Goal: Transaction & Acquisition: Purchase product/service

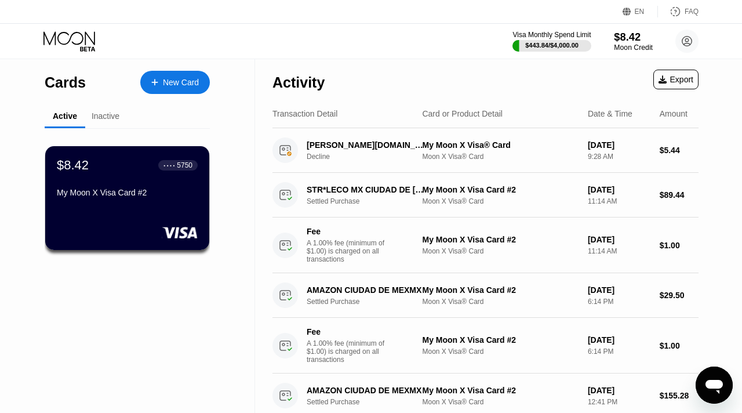
click at [624, 39] on div "$8.42" at bounding box center [633, 37] width 39 height 12
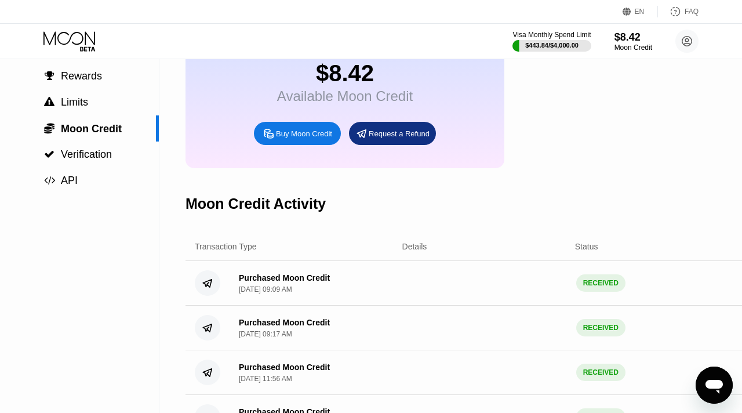
scroll to position [58, 0]
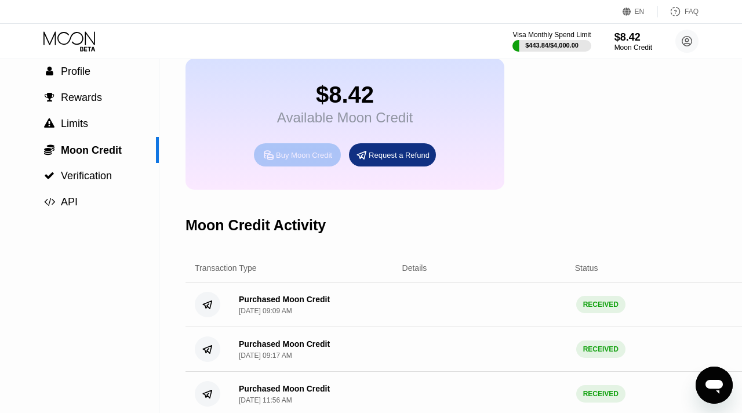
click at [308, 155] on div "Buy Moon Credit" at bounding box center [304, 155] width 56 height 10
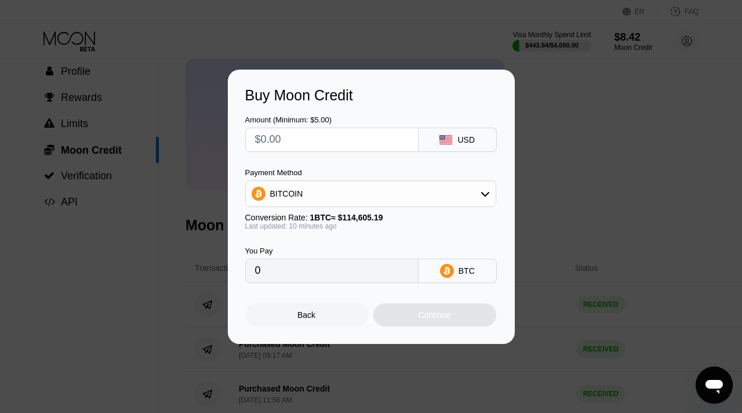
click at [305, 142] on input "text" at bounding box center [332, 139] width 154 height 23
type input "$5"
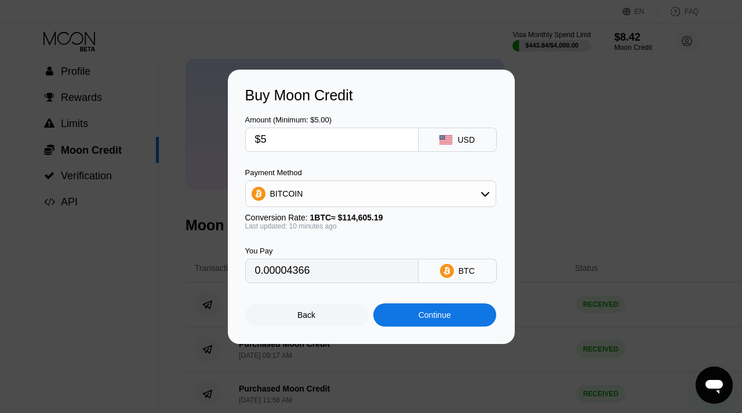
type input "0.00004366"
type input "$50"
type input "0.00043655"
type input "$500"
type input "0.00436543"
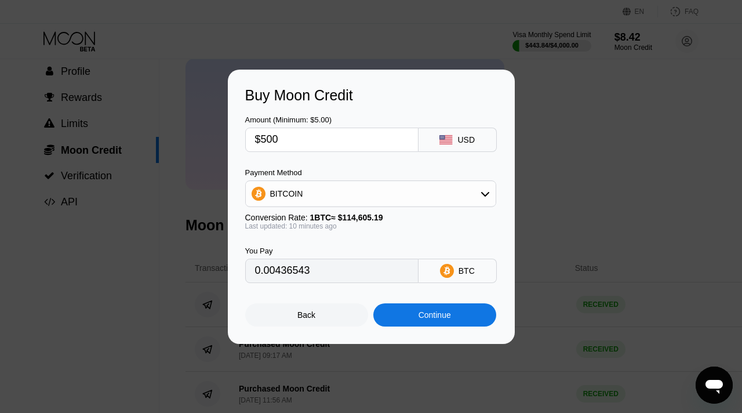
type input "$500"
click at [459, 199] on div "BITCOIN" at bounding box center [371, 193] width 250 height 23
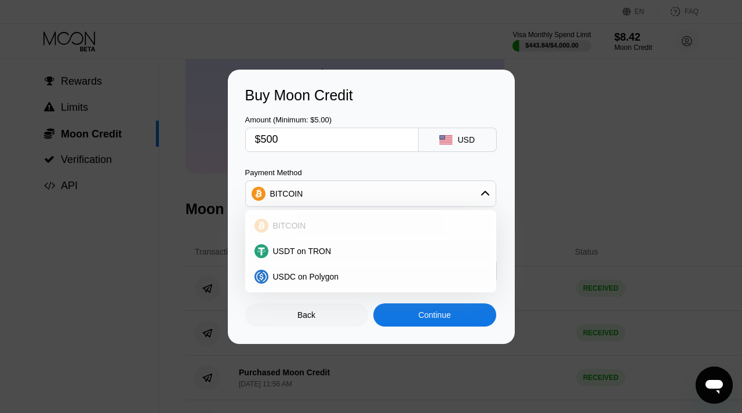
scroll to position [75, 0]
click at [438, 222] on div "BITCOIN" at bounding box center [377, 225] width 218 height 9
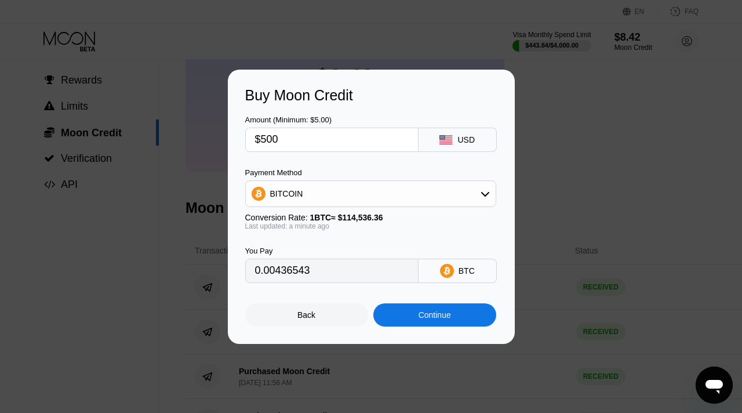
click at [434, 312] on div "Continue" at bounding box center [434, 314] width 32 height 9
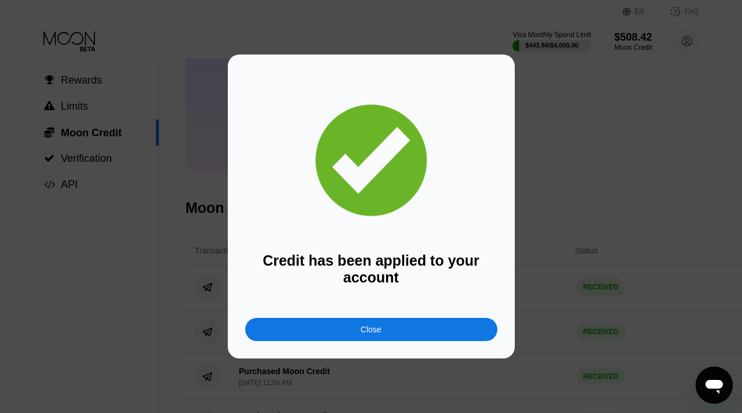
click at [384, 323] on div "Close" at bounding box center [371, 328] width 252 height 23
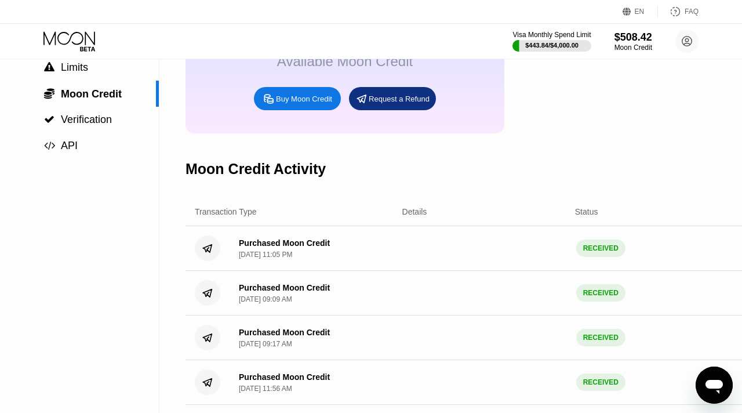
scroll to position [0, 0]
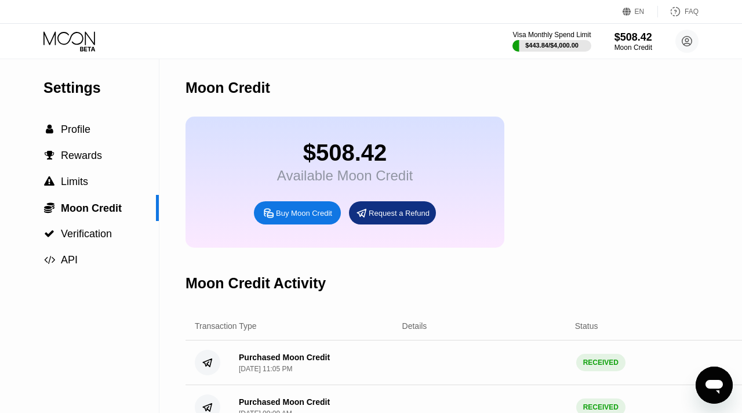
click at [85, 31] on icon at bounding box center [70, 41] width 54 height 20
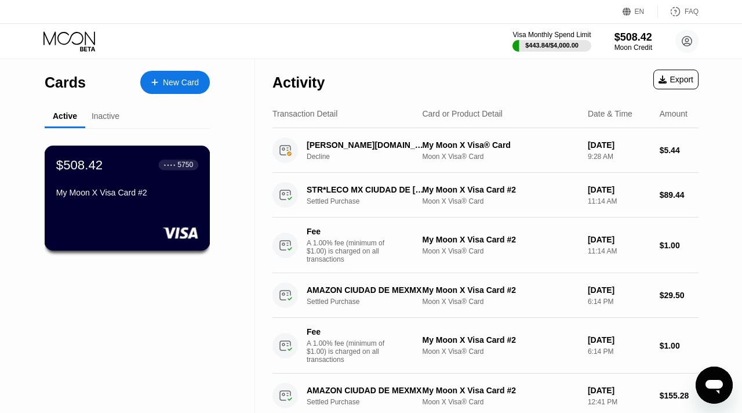
click at [143, 213] on div "$508.42 ● ● ● ● 5750 My Moon X Visa Card #2" at bounding box center [128, 197] width 166 height 105
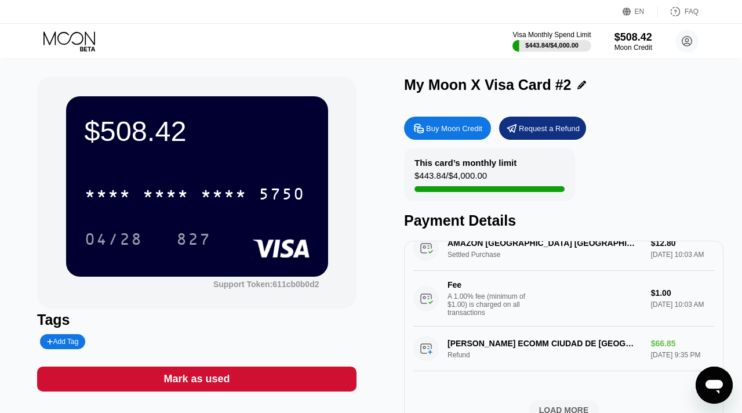
click at [87, 43] on icon at bounding box center [70, 41] width 54 height 20
